Goal: Task Accomplishment & Management: Understand process/instructions

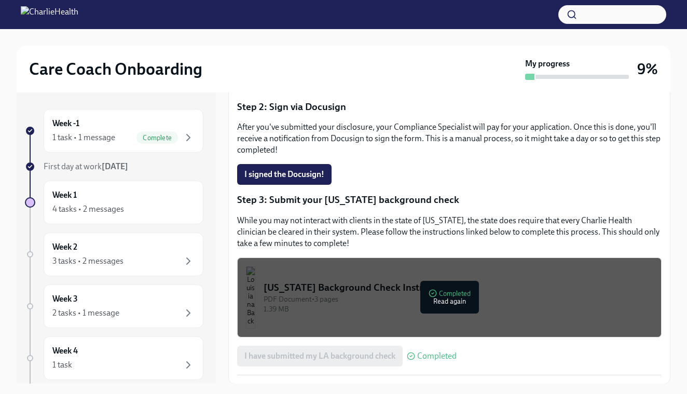
scroll to position [216, 0]
click at [122, 198] on div "Week 1 4 tasks • 2 messages" at bounding box center [123, 202] width 142 height 26
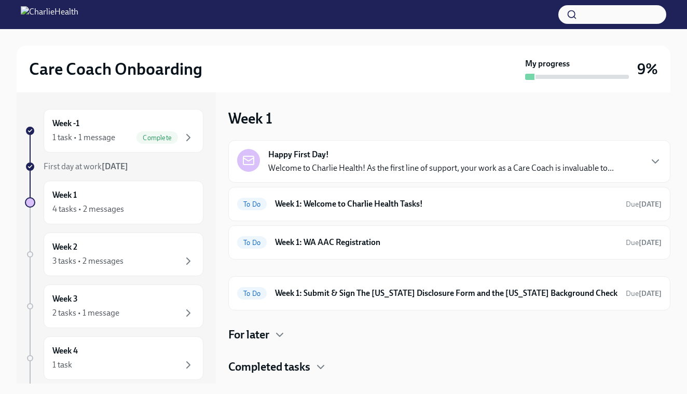
click at [303, 364] on h4 "Completed tasks" at bounding box center [269, 367] width 82 height 16
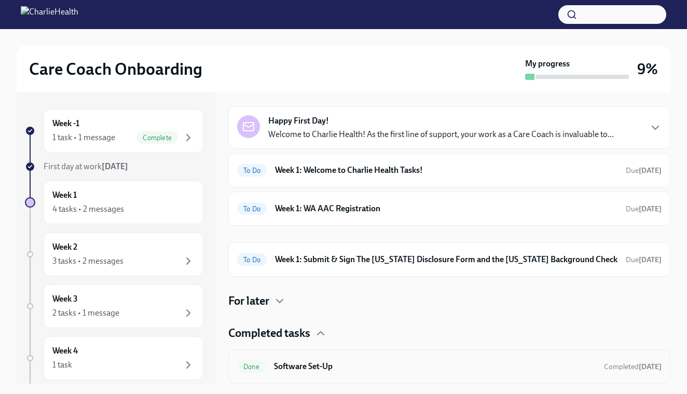
scroll to position [34, 0]
click at [329, 207] on h6 "Week 1: WA AAC Registration" at bounding box center [446, 208] width 342 height 11
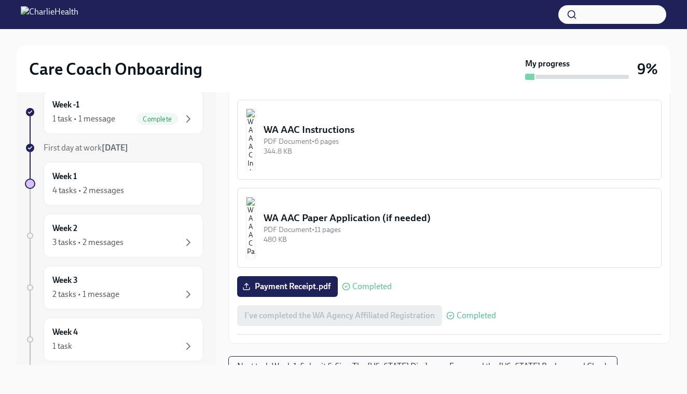
scroll to position [19, 0]
click at [353, 361] on span "Next task : Week 1: Submit & Sign The [US_STATE] Disclosure Form and the [US_ST…" at bounding box center [422, 366] width 371 height 10
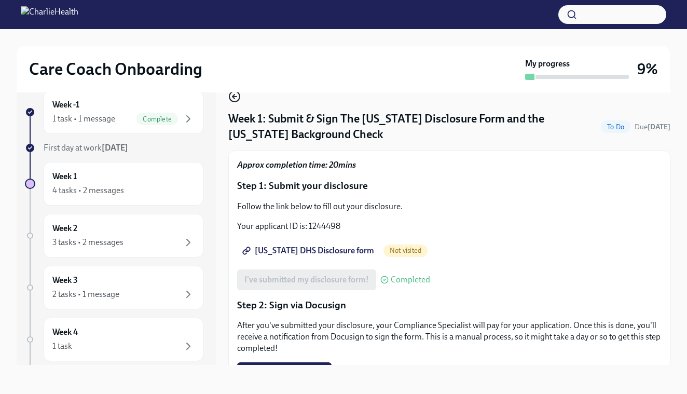
click at [235, 96] on icon "button" at bounding box center [234, 96] width 4 height 0
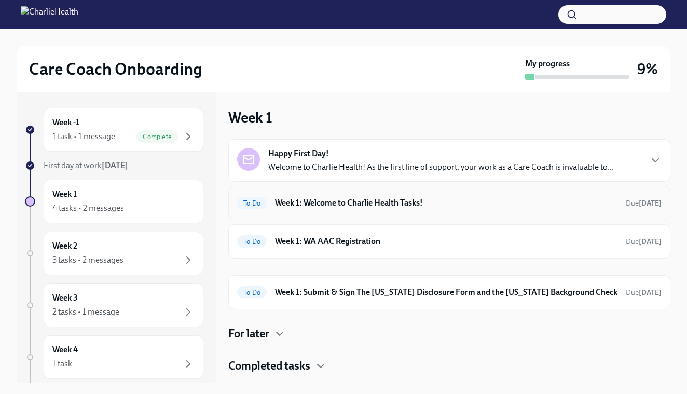
click at [380, 203] on h6 "Week 1: Welcome to Charlie Health Tasks!" at bounding box center [446, 202] width 342 height 11
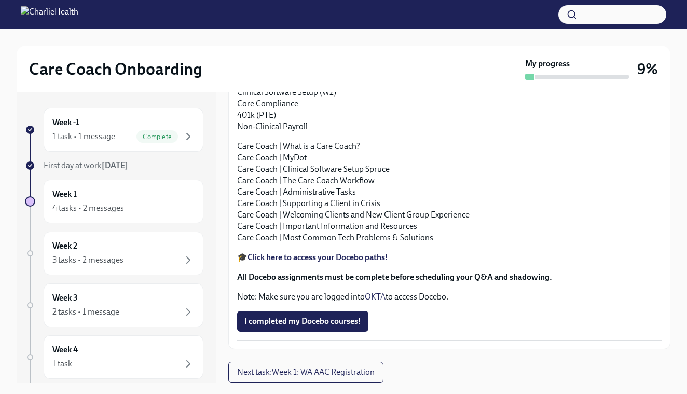
scroll to position [1219, 0]
click at [323, 262] on strong "Click here to access your Docebo paths!" at bounding box center [317, 257] width 141 height 10
